Goal: Task Accomplishment & Management: Manage account settings

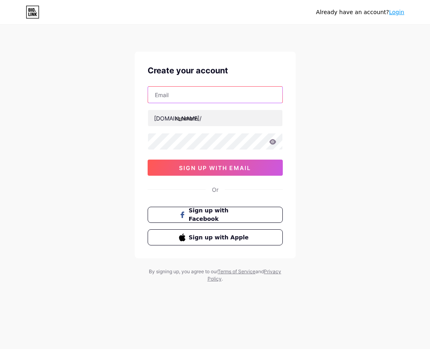
click at [211, 98] on input "text" at bounding box center [215, 95] width 134 height 16
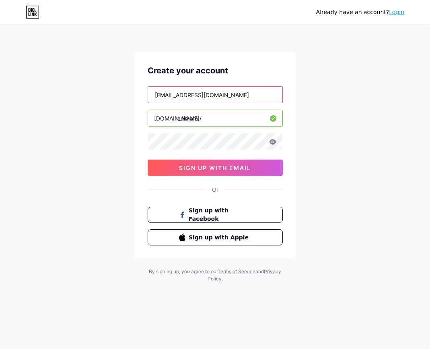
type input "patnaonlinemarket@gmail.com"
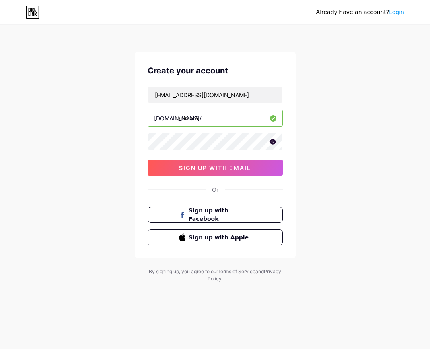
click at [274, 140] on icon at bounding box center [272, 141] width 7 height 5
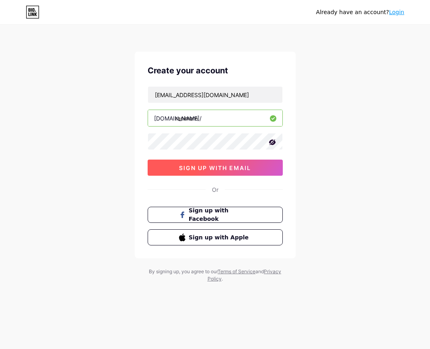
click at [238, 169] on span "sign up with email" at bounding box center [215, 167] width 72 height 7
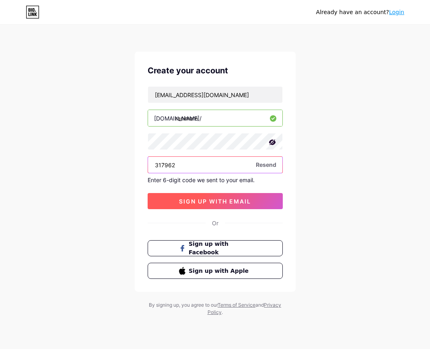
type input "317962"
click at [196, 199] on span "sign up with email" at bounding box center [215, 201] width 72 height 7
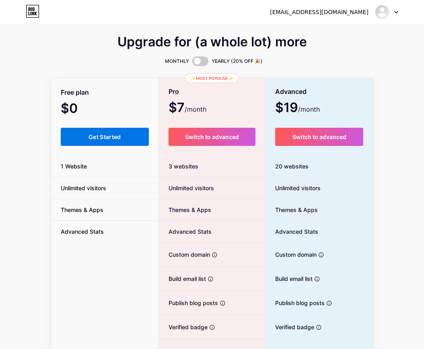
click at [113, 132] on button "Get Started" at bounding box center [105, 137] width 88 height 18
click at [96, 135] on span "Get Started" at bounding box center [105, 136] width 33 height 7
click at [103, 138] on span "Get Started" at bounding box center [105, 136] width 33 height 7
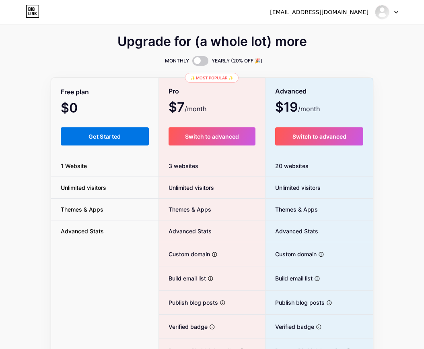
click at [99, 136] on span "Get Started" at bounding box center [105, 136] width 33 height 7
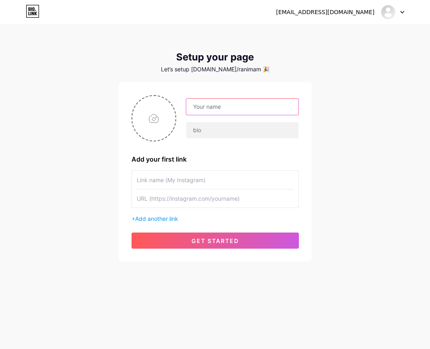
click at [210, 110] on input "text" at bounding box center [242, 107] width 112 height 16
type input "[PERSON_NAME]"
click at [178, 179] on input "text" at bounding box center [215, 180] width 157 height 18
click at [173, 177] on input "text" at bounding box center [215, 180] width 157 height 18
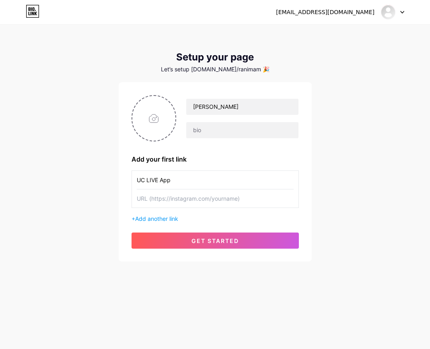
type input "UC LIVE App"
click at [171, 204] on input "text" at bounding box center [215, 198] width 157 height 18
paste input "[URL][DOMAIN_NAME][DOMAIN_NAME]"
type input "[URL][DOMAIN_NAME][DOMAIN_NAME]"
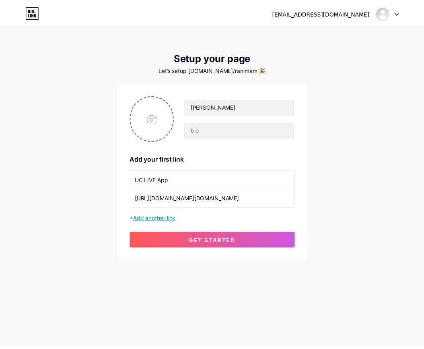
scroll to position [0, 0]
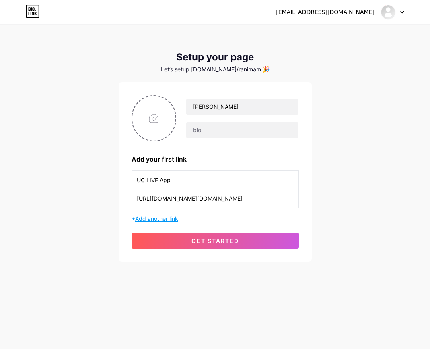
click at [167, 218] on span "Add another link" at bounding box center [156, 218] width 43 height 7
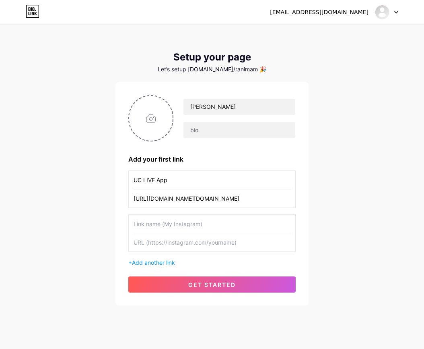
click at [177, 223] on input "text" at bounding box center [212, 223] width 157 height 18
type input "Youtube"
click at [165, 243] on input "text" at bounding box center [212, 242] width 157 height 18
paste input "[URL][DOMAIN_NAME]"
type input "[URL][DOMAIN_NAME]"
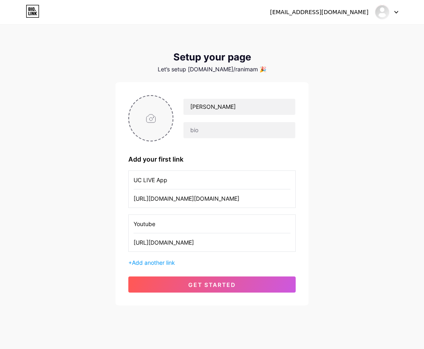
click at [152, 122] on input "file" at bounding box center [150, 118] width 43 height 45
type input "C:\fakepath\Black and Gold Happy New Year Instagram Post (8).png"
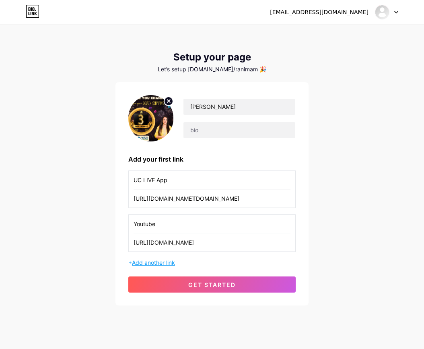
click at [158, 264] on span "Add another link" at bounding box center [153, 262] width 43 height 7
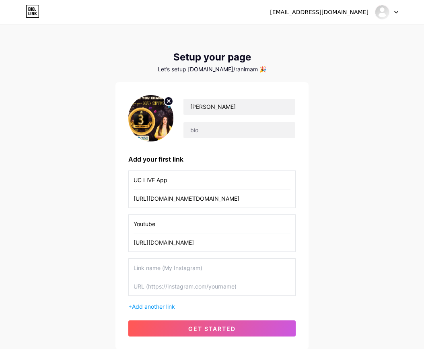
click at [153, 267] on input "text" at bounding box center [212, 267] width 157 height 18
type input "Instagram"
click at [153, 289] on input "text" at bounding box center [212, 286] width 157 height 18
paste input "[URL][DOMAIN_NAME]"
type input "[URL][DOMAIN_NAME]"
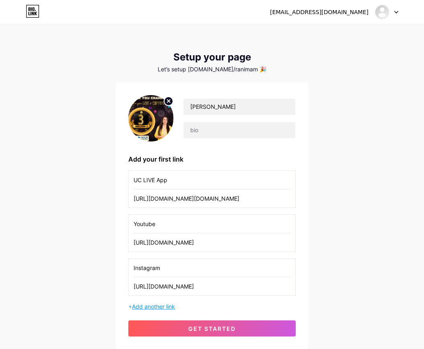
click at [156, 306] on span "Add another link" at bounding box center [153, 306] width 43 height 7
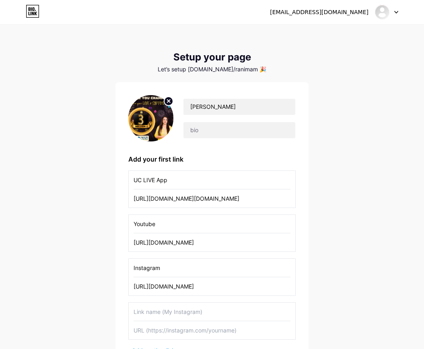
click at [150, 313] on input "text" at bounding box center [212, 311] width 157 height 18
type input "Facebook"
click at [157, 332] on input "text" at bounding box center [212, 330] width 157 height 18
paste input "[URL][DOMAIN_NAME]"
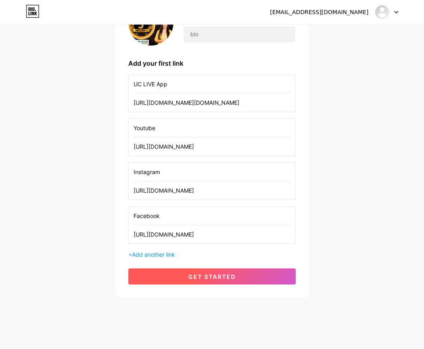
scroll to position [96, 0]
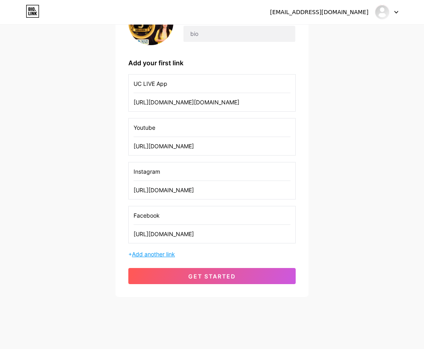
type input "[URL][DOMAIN_NAME]"
click at [159, 254] on span "Add another link" at bounding box center [153, 253] width 43 height 7
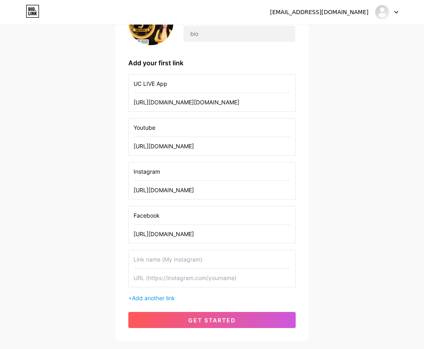
click at [156, 262] on input "text" at bounding box center [212, 259] width 157 height 18
type input "Telegram"
click at [157, 279] on input "text" at bounding box center [212, 277] width 157 height 18
click at [175, 278] on input "text" at bounding box center [212, 277] width 157 height 18
paste input "[URL][DOMAIN_NAME]"
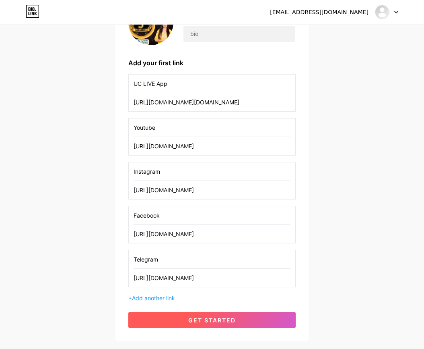
type input "[URL][DOMAIN_NAME]"
click at [213, 318] on span "get started" at bounding box center [211, 319] width 47 height 7
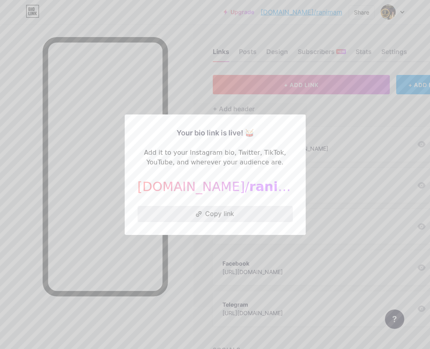
click at [231, 210] on button "Copy link" at bounding box center [215, 214] width 155 height 16
click at [185, 84] on div at bounding box center [215, 174] width 430 height 349
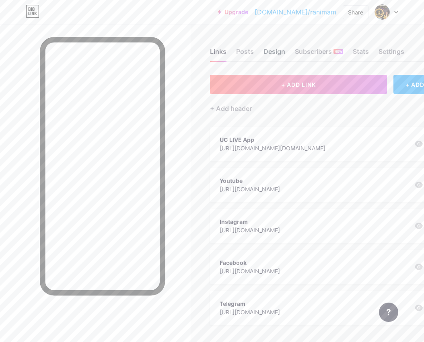
click at [279, 52] on div "Design" at bounding box center [275, 54] width 22 height 14
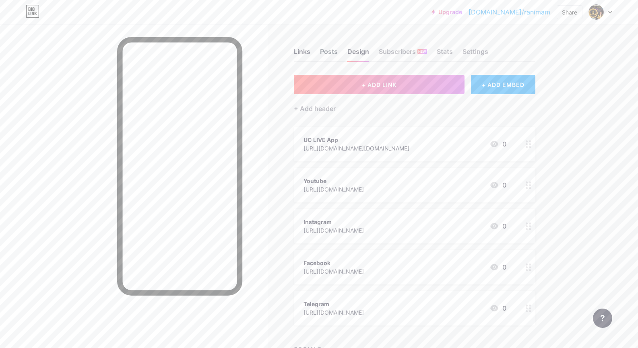
click at [331, 54] on div "Posts" at bounding box center [329, 54] width 18 height 14
click at [303, 54] on div "Links" at bounding box center [302, 54] width 16 height 14
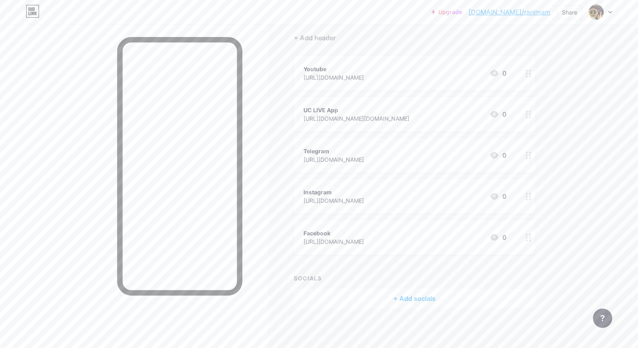
scroll to position [70, 0]
click at [416, 300] on div "+ Add socials" at bounding box center [414, 298] width 241 height 19
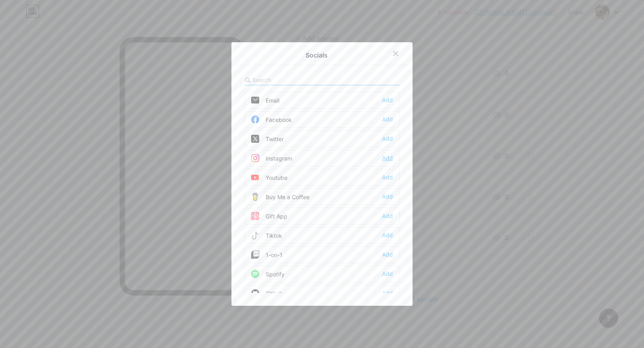
click at [386, 158] on div "Add" at bounding box center [387, 158] width 11 height 8
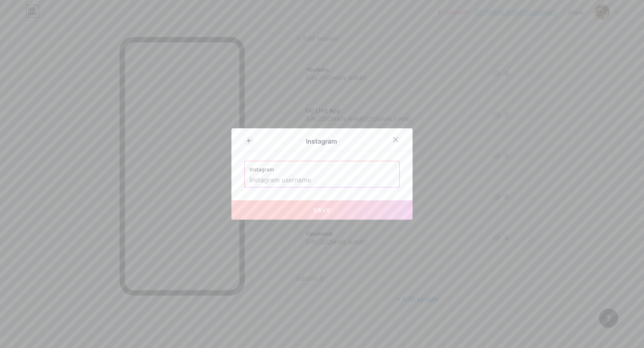
click at [307, 181] on input "text" at bounding box center [322, 180] width 145 height 14
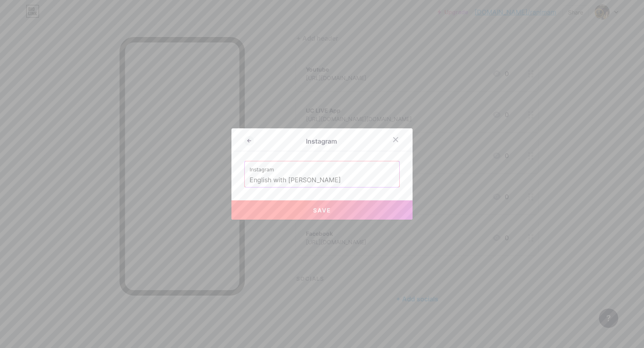
click at [328, 214] on button "Save" at bounding box center [321, 209] width 181 height 19
type input "https://instagram.com/English with Rani mam"
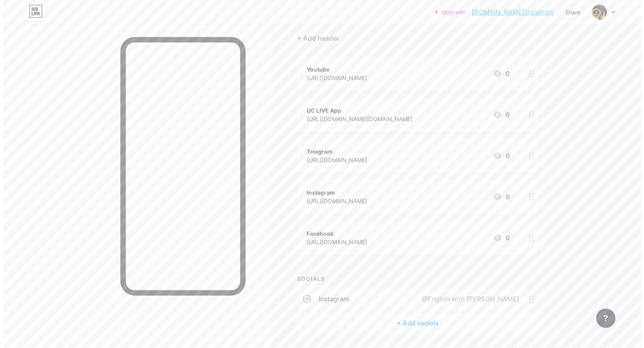
scroll to position [95, 0]
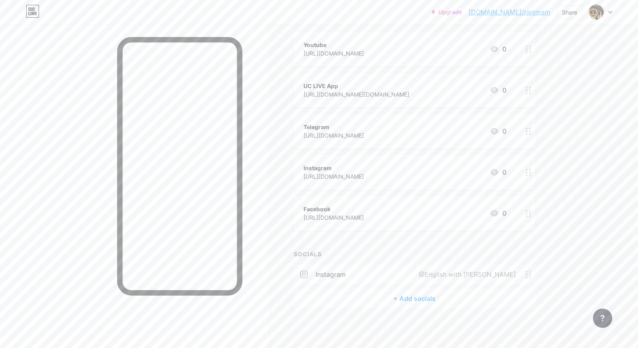
click at [430, 273] on div "@English with Rani mam" at bounding box center [466, 275] width 120 height 10
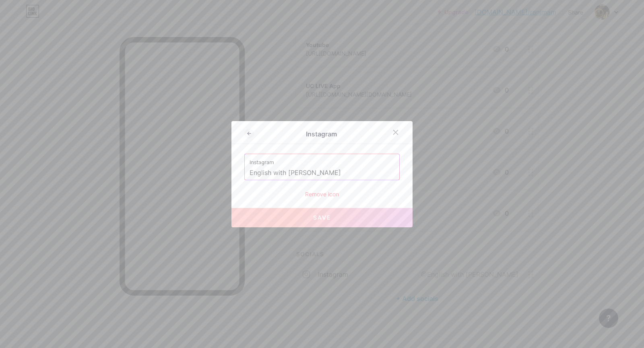
click at [342, 173] on input "English with Rani mam" at bounding box center [322, 173] width 145 height 14
click at [430, 318] on div at bounding box center [322, 174] width 644 height 348
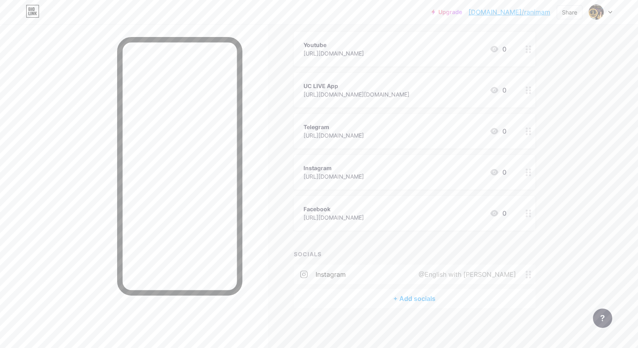
click at [430, 273] on div "@English with Rani mam" at bounding box center [466, 275] width 120 height 10
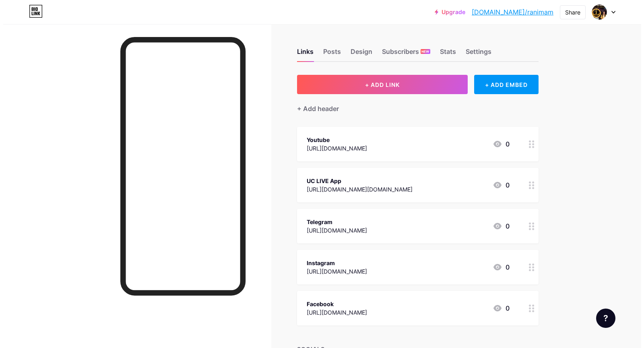
scroll to position [95, 0]
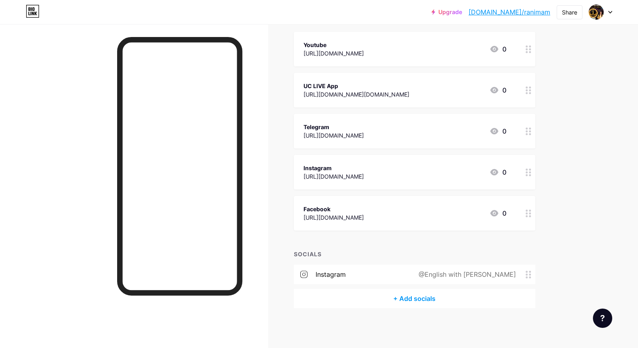
click at [528, 274] on circle at bounding box center [527, 275] width 2 height 2
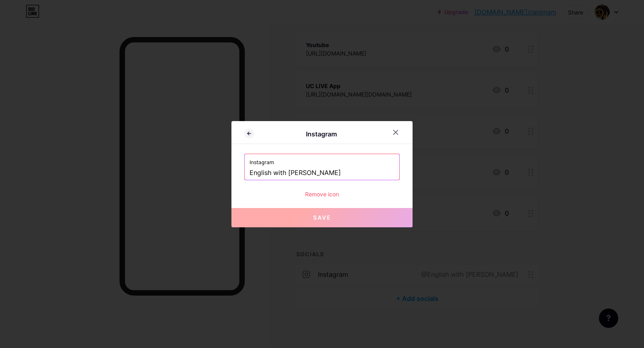
click at [324, 169] on input "English with Rani mam" at bounding box center [322, 173] width 145 height 14
paste input "[URL][DOMAIN_NAME]"
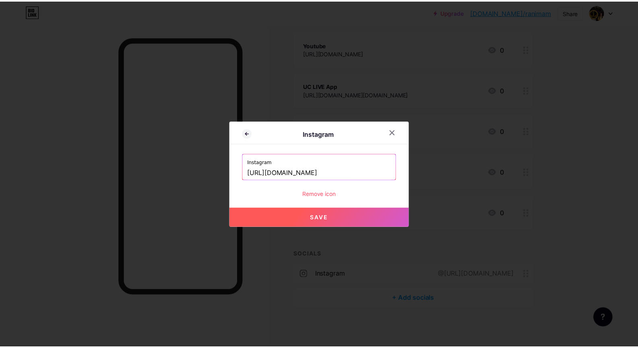
scroll to position [0, 0]
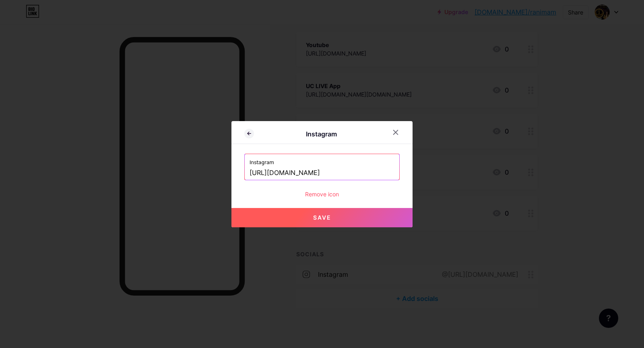
click at [323, 217] on span "Save" at bounding box center [322, 217] width 18 height 7
type input "https://instagram.com/https://www.instagram.com/english_with_rani_mam/"
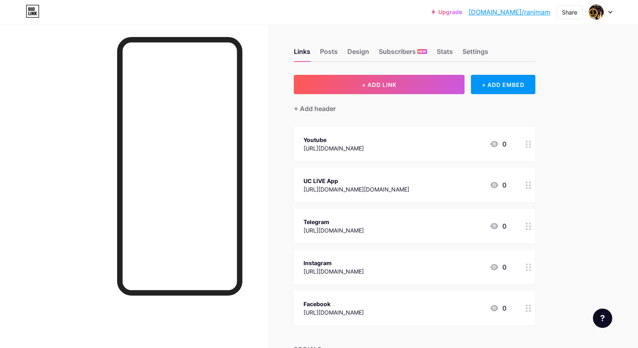
scroll to position [95, 0]
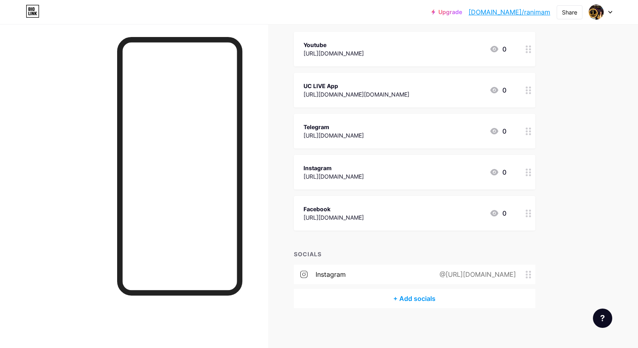
drag, startPoint x: 531, startPoint y: 274, endPoint x: 336, endPoint y: 276, distance: 195.2
click at [336, 276] on div "instagram" at bounding box center [331, 275] width 30 height 10
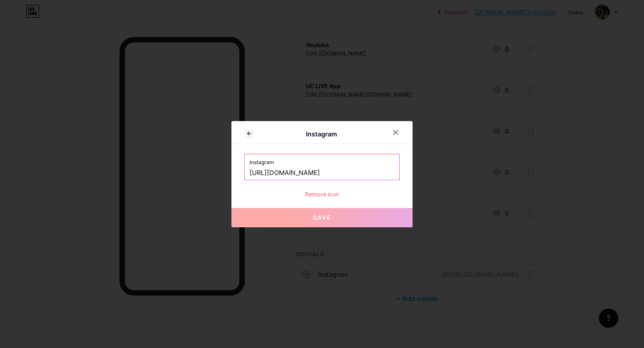
click at [325, 193] on div "Remove icon" at bounding box center [321, 194] width 155 height 8
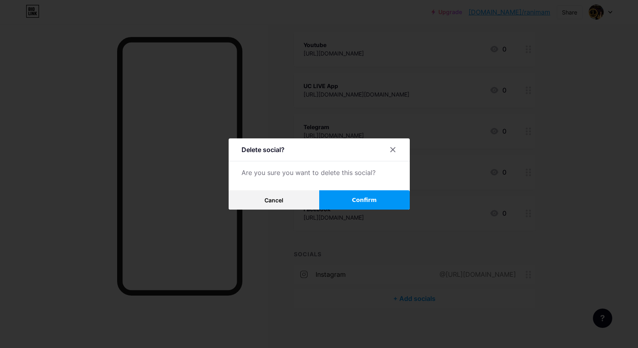
click at [353, 202] on button "Confirm" at bounding box center [364, 199] width 91 height 19
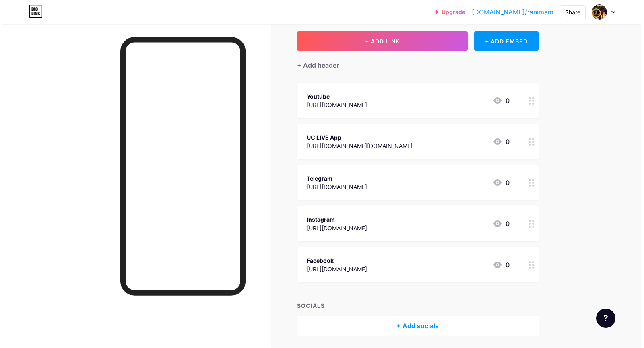
scroll to position [43, 0]
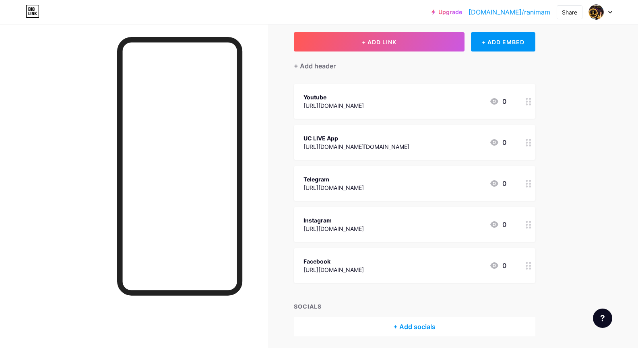
drag, startPoint x: 531, startPoint y: 104, endPoint x: 531, endPoint y: 96, distance: 8.1
click at [531, 96] on div at bounding box center [529, 101] width 14 height 35
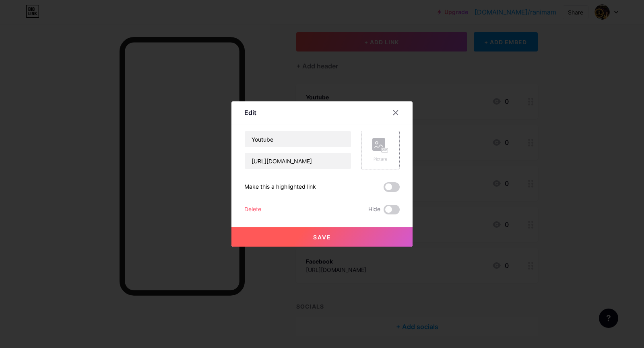
click at [373, 148] on rect at bounding box center [378, 144] width 13 height 13
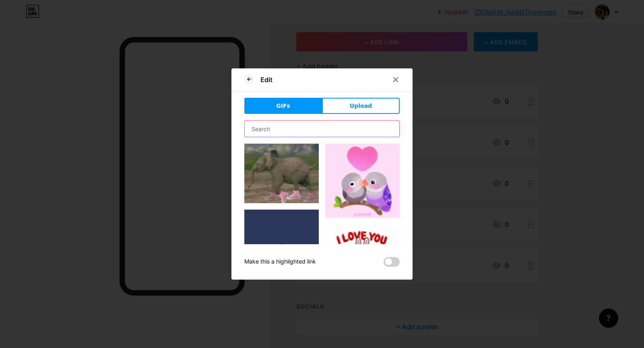
click at [311, 133] on input "text" at bounding box center [322, 129] width 155 height 16
type input "youtube"
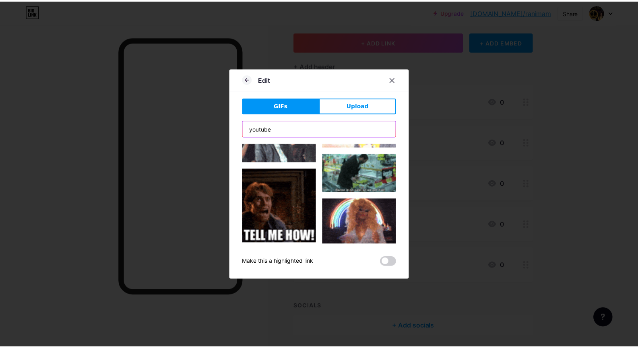
scroll to position [0, 0]
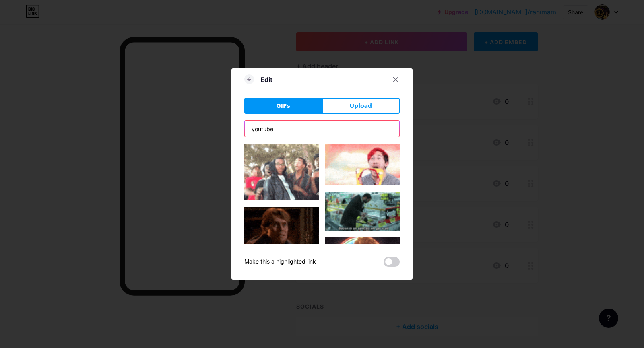
click at [297, 129] on input "youtube" at bounding box center [322, 129] width 155 height 16
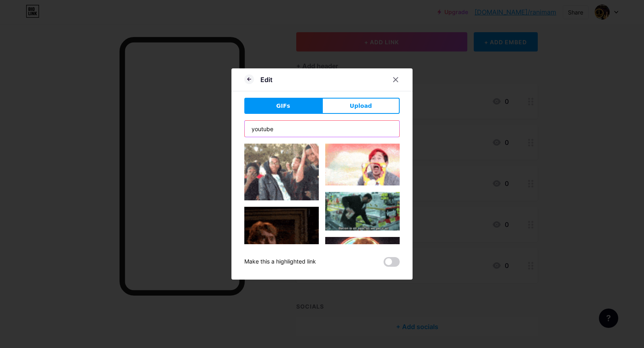
click at [297, 129] on input "youtube" at bounding box center [322, 129] width 155 height 16
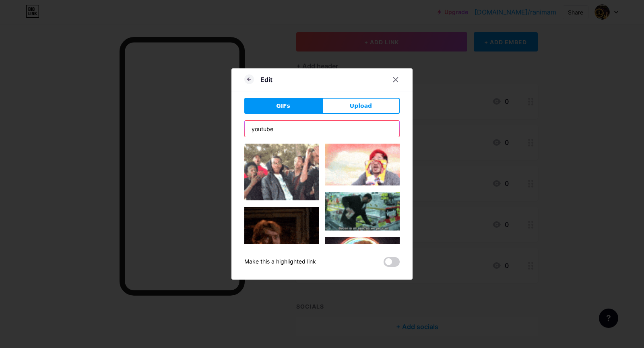
click at [297, 129] on input "youtube" at bounding box center [322, 129] width 155 height 16
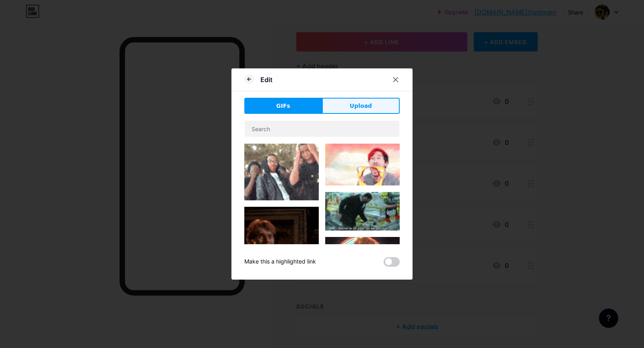
click at [362, 105] on span "Upload" at bounding box center [361, 106] width 22 height 8
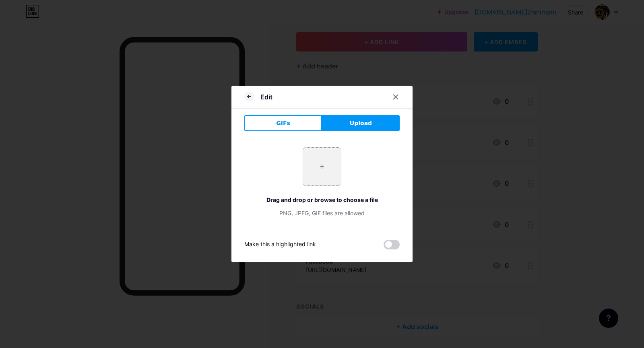
click at [317, 169] on input "file" at bounding box center [322, 167] width 38 height 38
click at [324, 167] on input "file" at bounding box center [322, 167] width 38 height 38
click at [396, 94] on div at bounding box center [395, 97] width 14 height 14
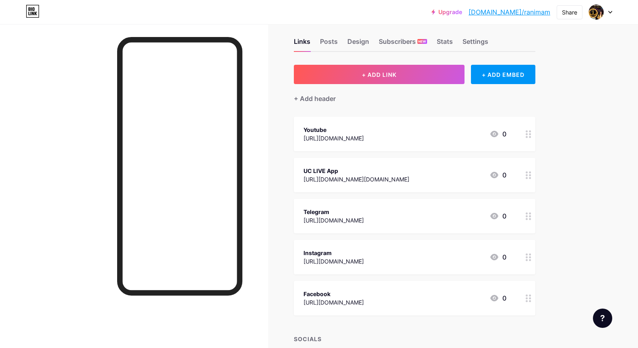
scroll to position [8, 0]
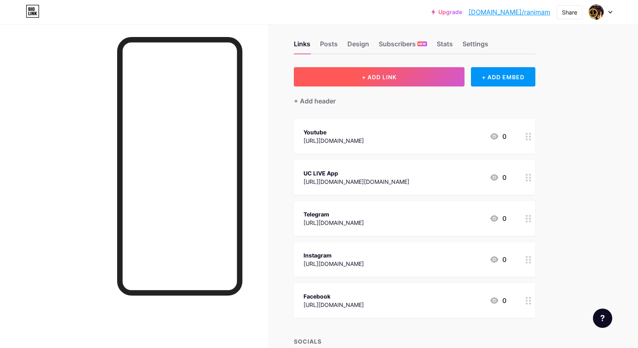
click at [396, 78] on span "+ ADD LINK" at bounding box center [379, 77] width 35 height 7
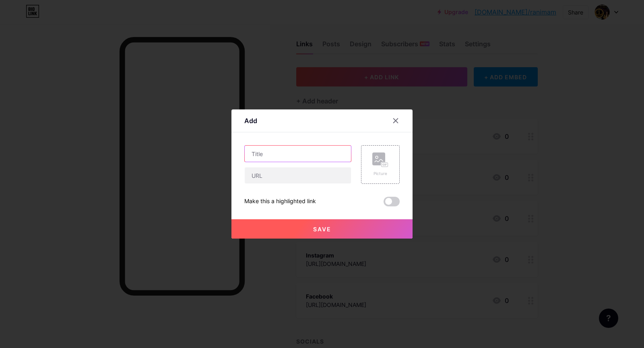
click at [294, 150] on input "text" at bounding box center [298, 154] width 106 height 16
type input "Our Courses"
click at [305, 180] on input "text" at bounding box center [298, 175] width 106 height 16
click at [288, 176] on input "text" at bounding box center [298, 175] width 106 height 16
paste input "[URL][DOMAIN_NAME]"
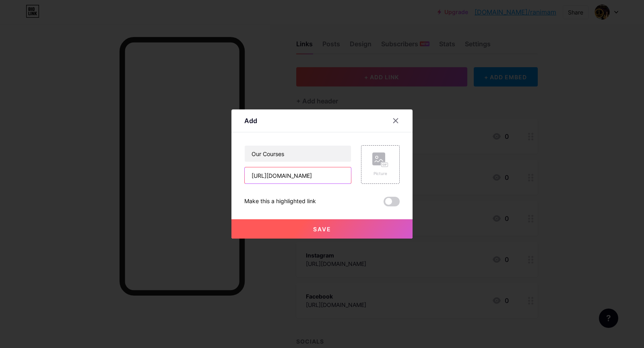
type input "[URL][DOMAIN_NAME]"
click at [324, 225] on button "Save" at bounding box center [321, 228] width 181 height 19
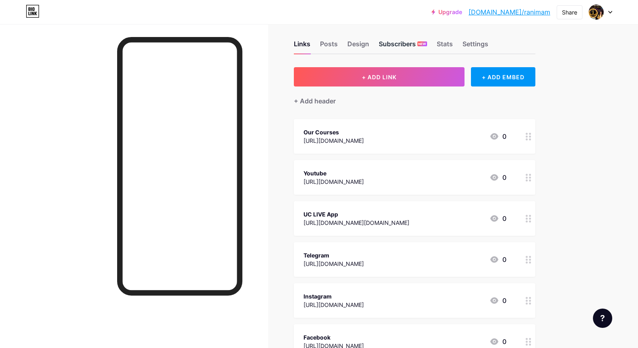
click at [415, 47] on div "Subscribers NEW" at bounding box center [403, 46] width 48 height 14
click at [447, 45] on div "Stats" at bounding box center [445, 46] width 16 height 14
click at [473, 44] on div "Settings" at bounding box center [475, 46] width 26 height 14
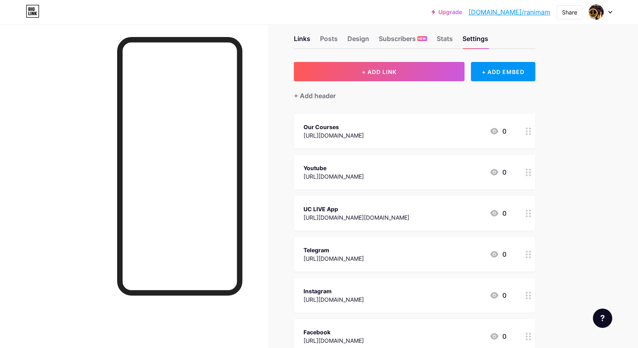
scroll to position [0, 0]
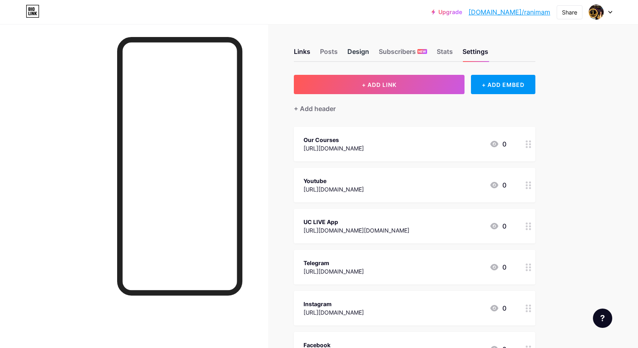
click at [362, 54] on div "Design" at bounding box center [358, 54] width 22 height 14
